Goal: Navigation & Orientation: Find specific page/section

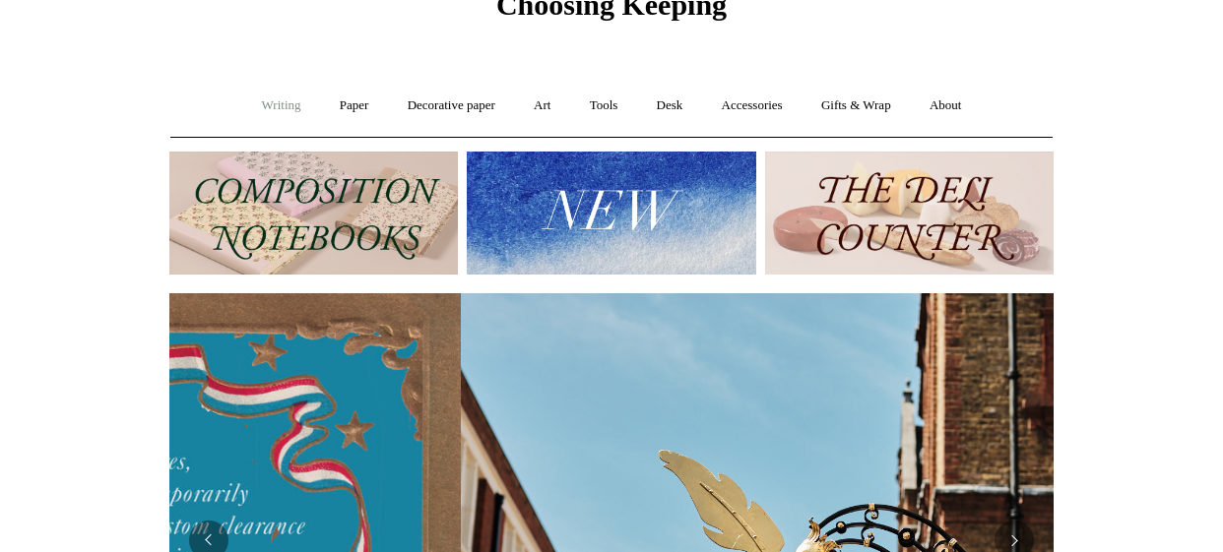
scroll to position [0, 884]
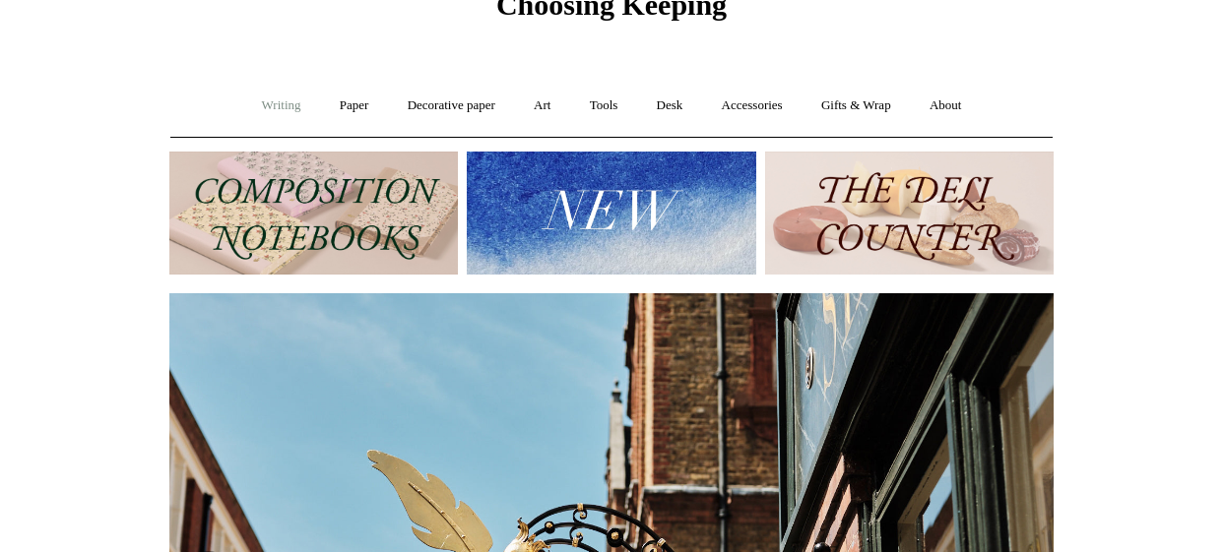
click at [274, 101] on link "Writing +" at bounding box center [281, 106] width 75 height 52
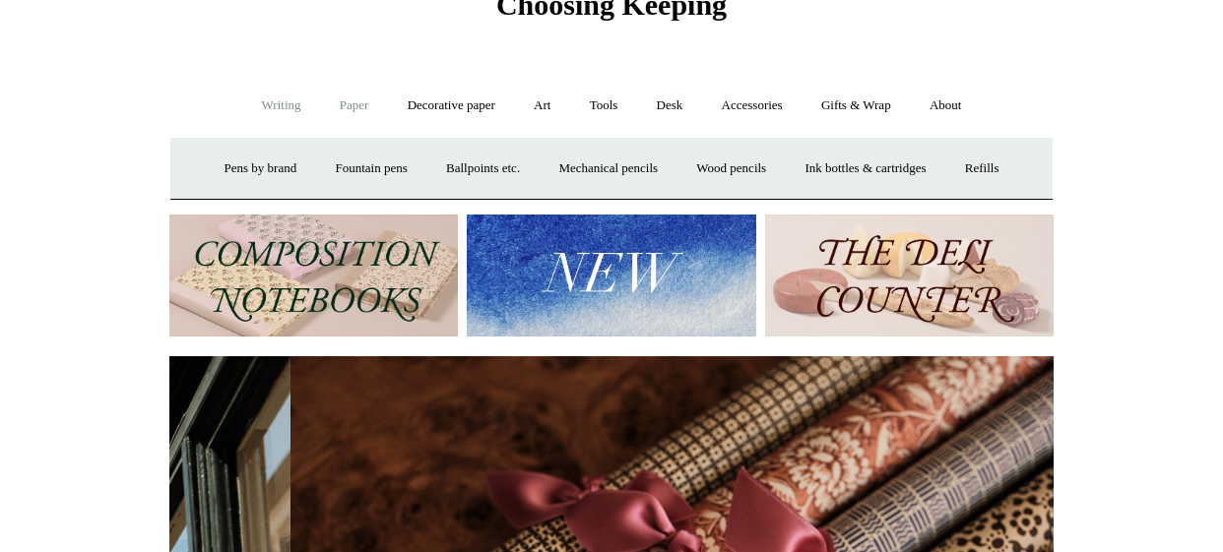
click at [352, 106] on link "Paper +" at bounding box center [354, 106] width 65 height 52
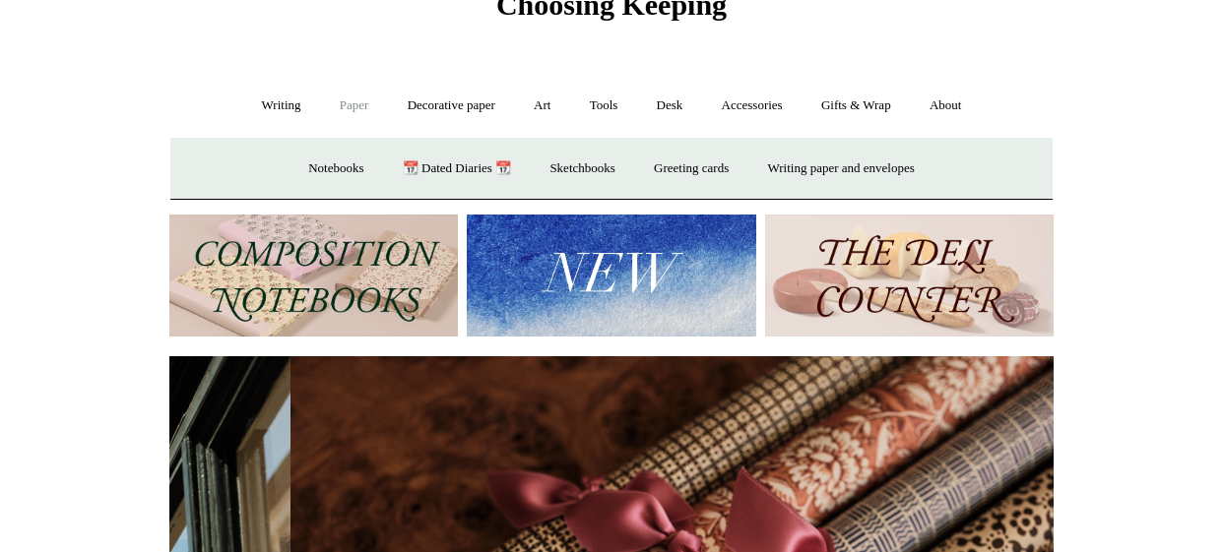
scroll to position [0, 1768]
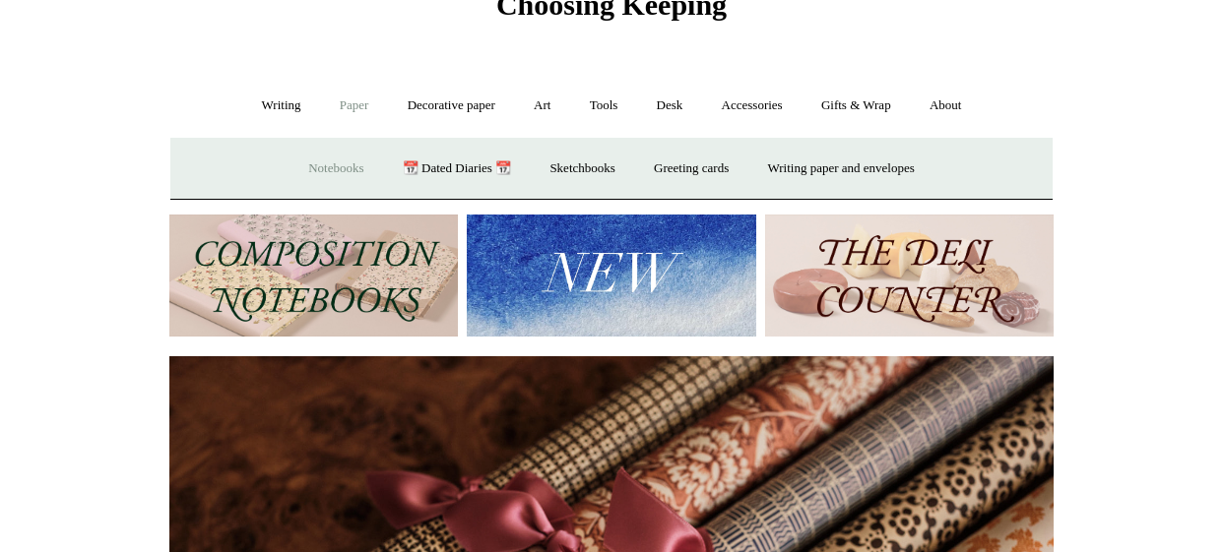
click at [333, 165] on link "Notebooks +" at bounding box center [335, 169] width 91 height 52
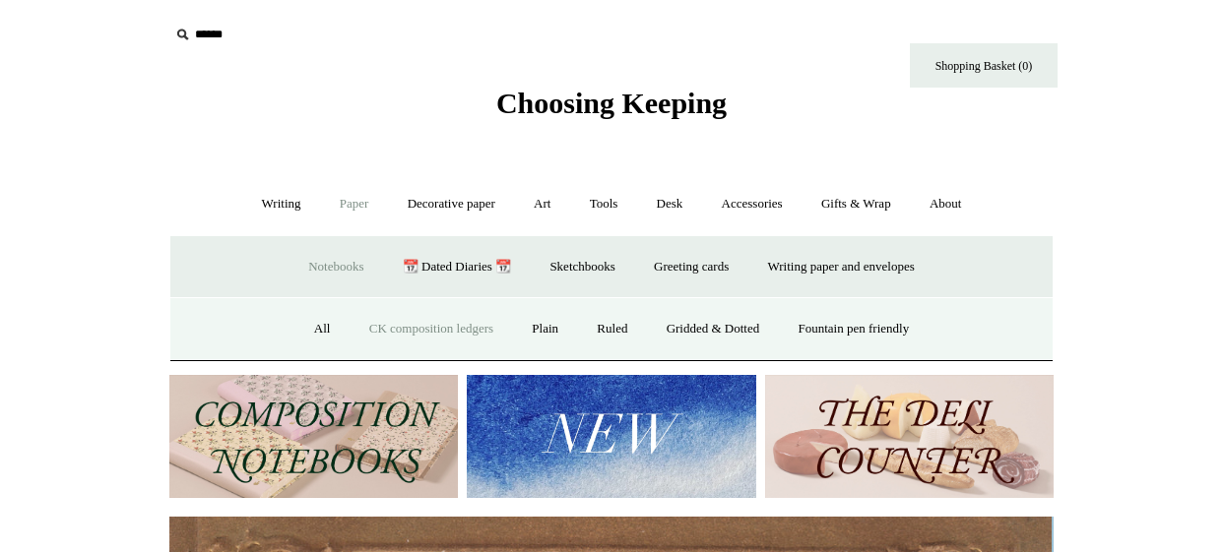
scroll to position [0, 0]
click at [300, 332] on link "All" at bounding box center [322, 329] width 52 height 52
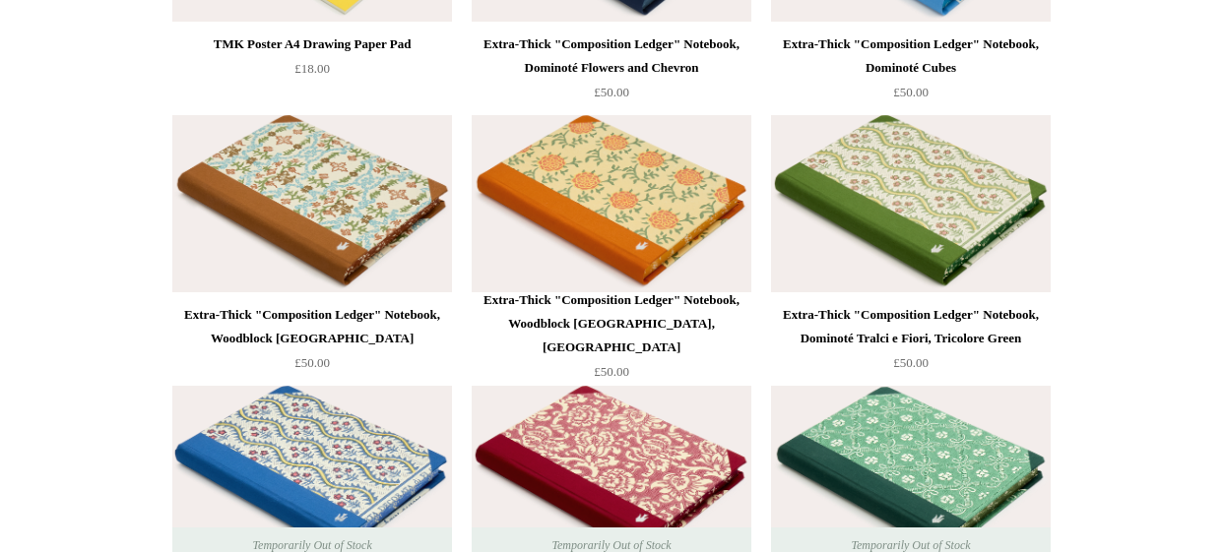
scroll to position [12505, 0]
